Goal: Check status

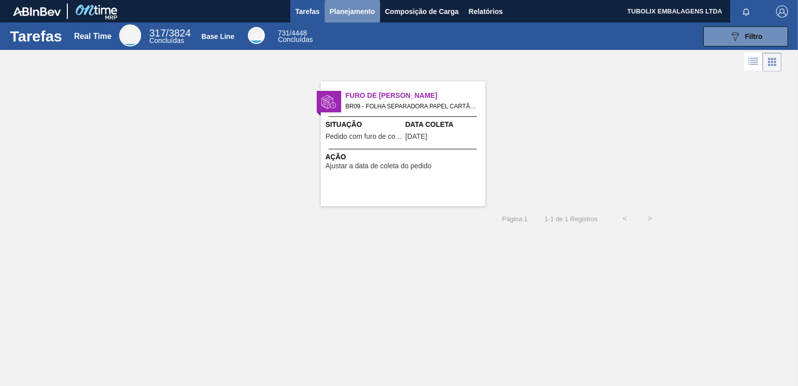
click at [361, 8] on span "Planejamento" at bounding box center [352, 11] width 45 height 12
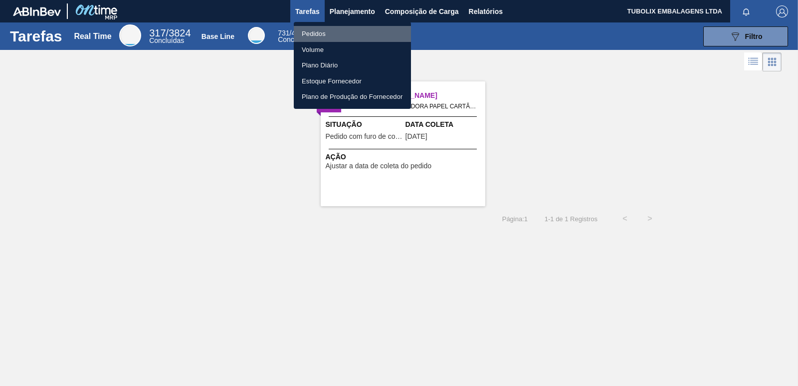
click at [319, 32] on li "Pedidos" at bounding box center [352, 34] width 117 height 16
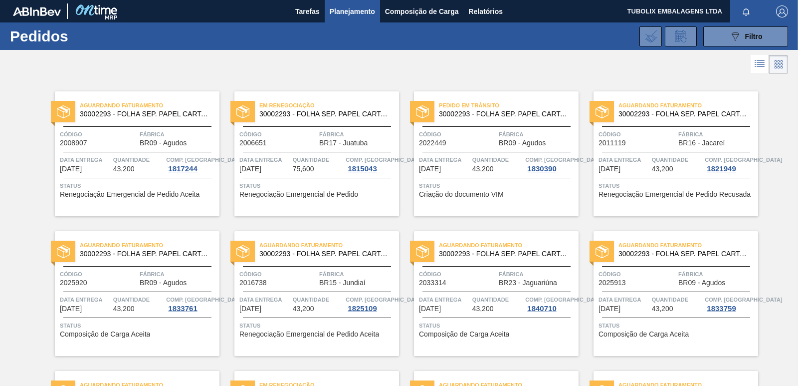
click at [309, 115] on span "30002293 - FOLHA SEP. PAPEL CARTAO 1200x1000M 350g" at bounding box center [325, 113] width 132 height 7
